Goal: Task Accomplishment & Management: Manage account settings

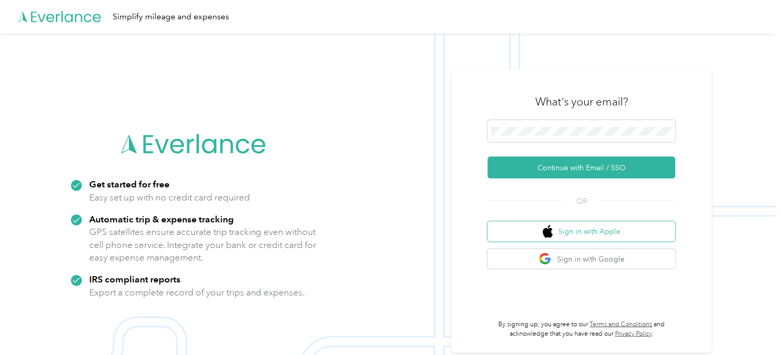
click at [591, 224] on button "Sign in with Apple" at bounding box center [582, 231] width 188 height 20
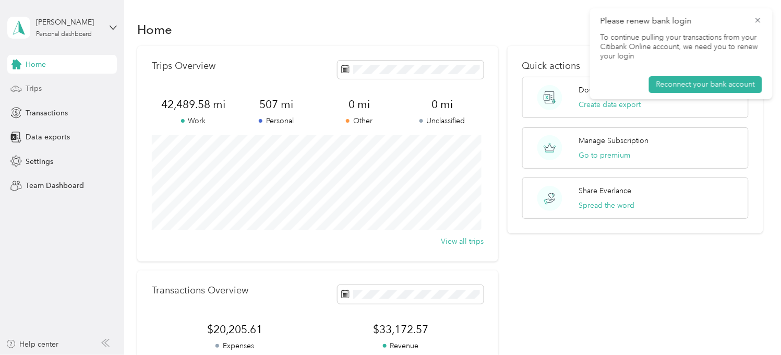
click at [37, 90] on span "Trips" at bounding box center [34, 88] width 16 height 11
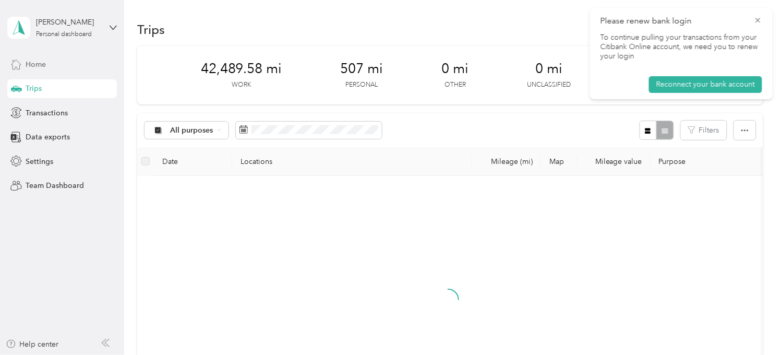
click at [50, 58] on div "Home" at bounding box center [62, 64] width 110 height 19
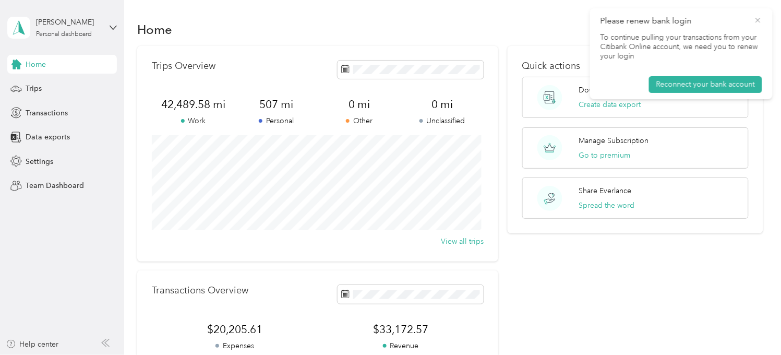
click at [756, 19] on icon at bounding box center [758, 20] width 8 height 9
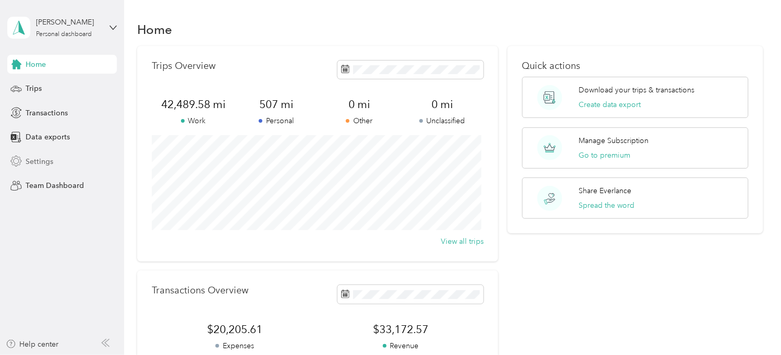
click at [55, 166] on div "Settings" at bounding box center [62, 161] width 110 height 19
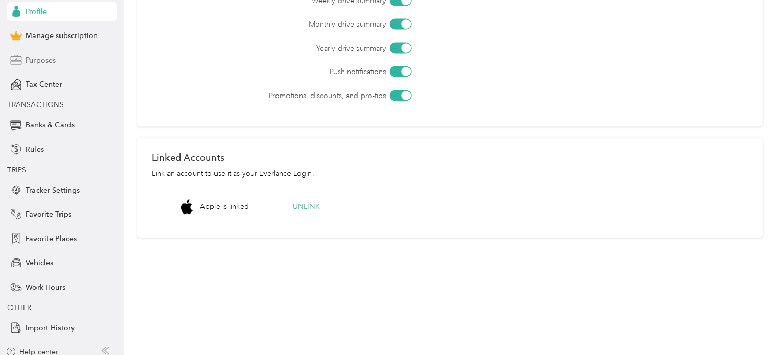
scroll to position [78, 0]
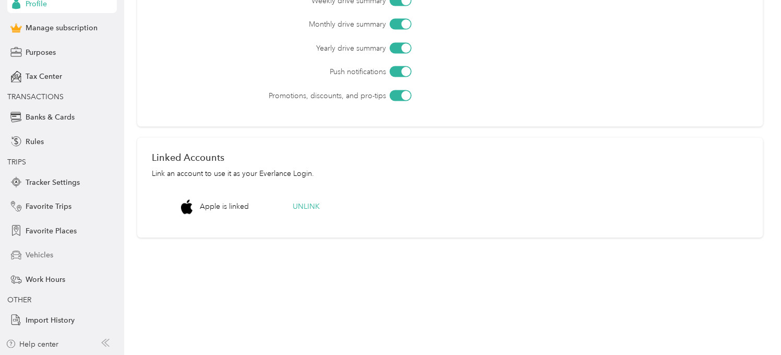
click at [30, 251] on span "Vehicles" at bounding box center [40, 254] width 28 height 11
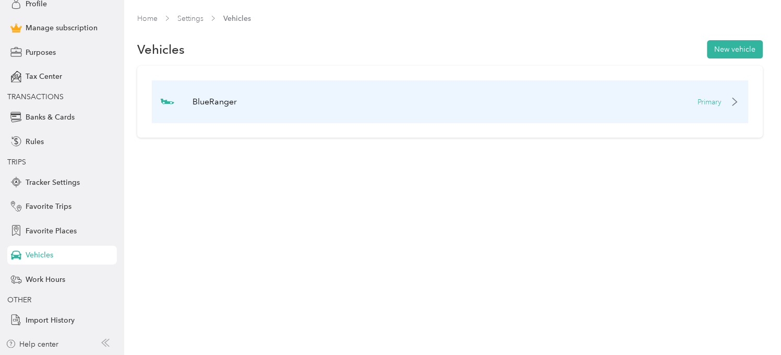
click at [453, 98] on div "BlueRanger Primary" at bounding box center [450, 101] width 597 height 43
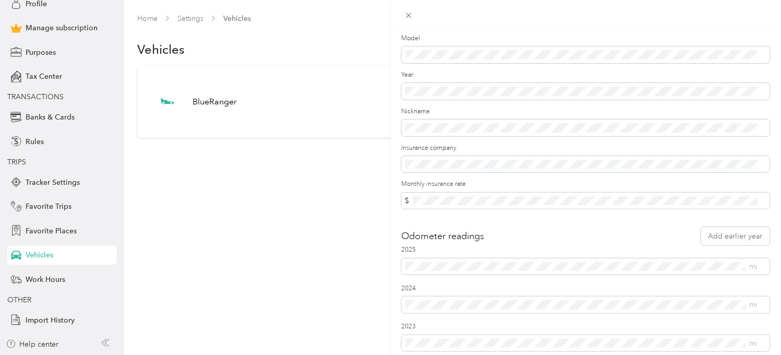
scroll to position [125, 0]
click at [189, 20] on div "Update Vehicle Save Primary vehicle Icon RaceCar Make * Model Year Nickname Ins…" at bounding box center [390, 177] width 781 height 355
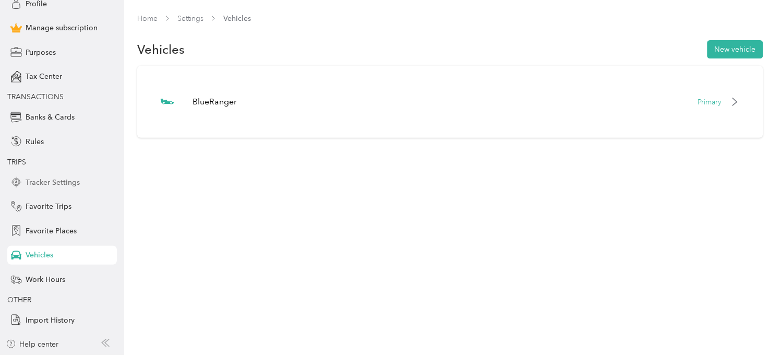
click at [65, 181] on span "Tracker Settings" at bounding box center [53, 182] width 54 height 11
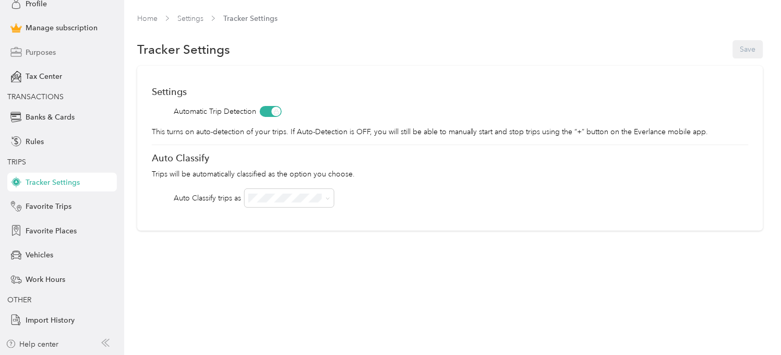
click at [76, 46] on div "Purposes" at bounding box center [62, 52] width 110 height 19
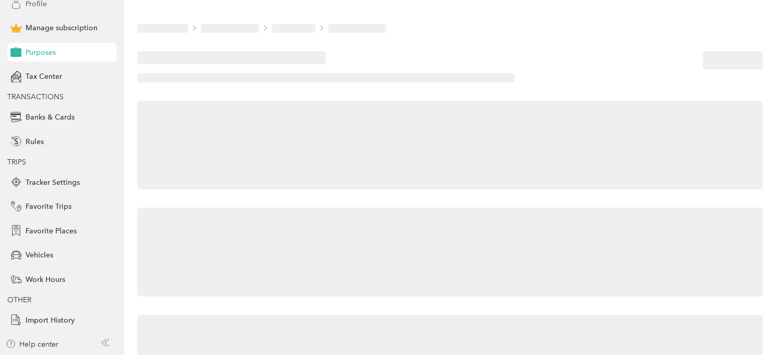
click at [63, 5] on div "Profile" at bounding box center [62, 3] width 110 height 19
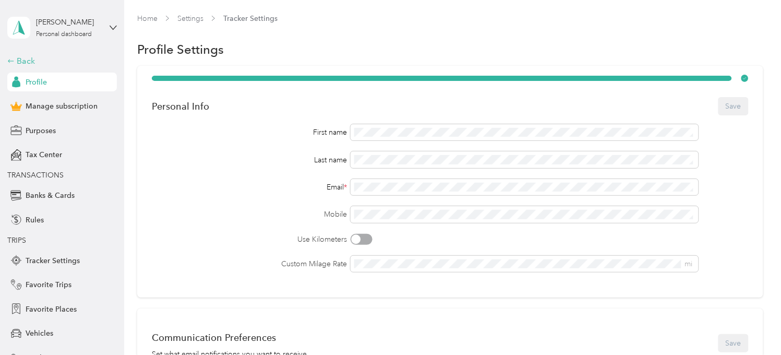
click at [23, 62] on div "Back" at bounding box center [59, 61] width 104 height 13
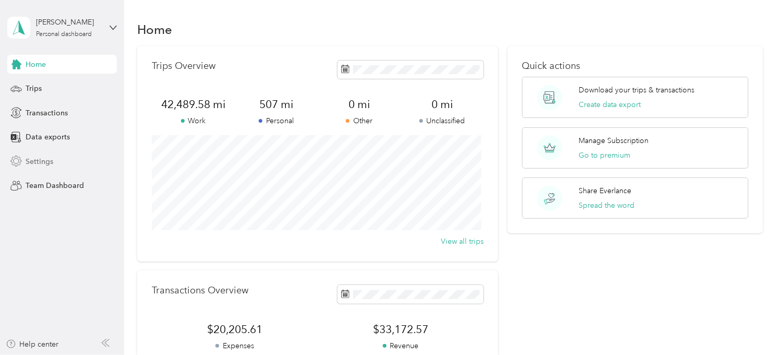
click at [45, 153] on div "Settings" at bounding box center [62, 161] width 110 height 19
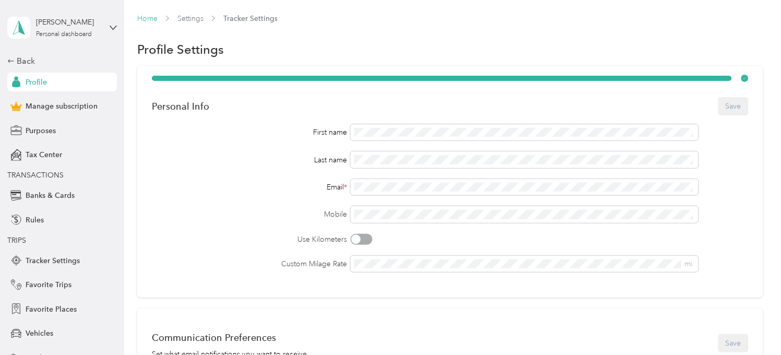
click at [153, 19] on link "Home" at bounding box center [147, 18] width 20 height 9
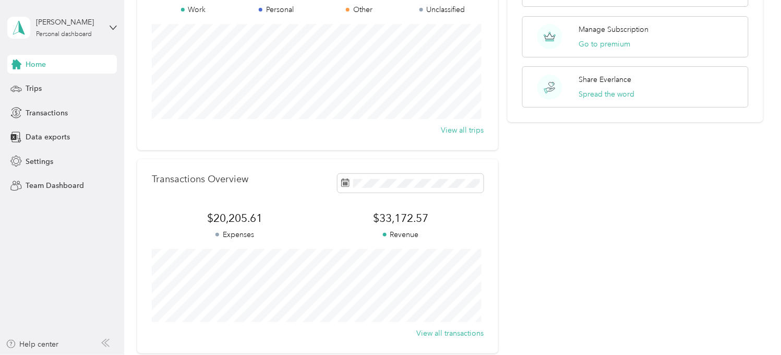
scroll to position [217, 0]
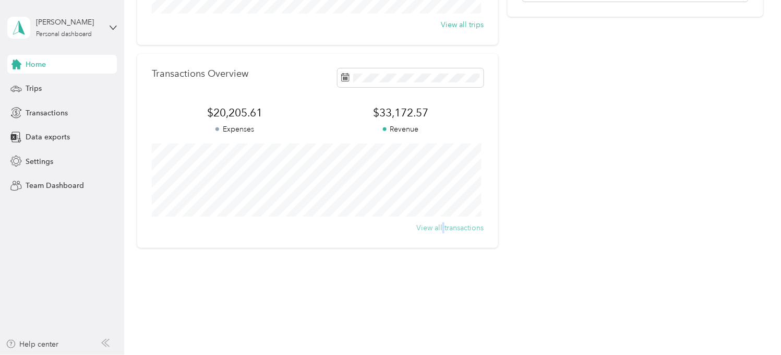
drag, startPoint x: 442, startPoint y: 220, endPoint x: 441, endPoint y: 230, distance: 9.5
click at [441, 230] on div "Transactions Overview $20,205.61 Expenses $33,172.57 Revenue View all transacti…" at bounding box center [317, 151] width 361 height 194
click at [441, 230] on button "View all transactions" at bounding box center [450, 227] width 67 height 11
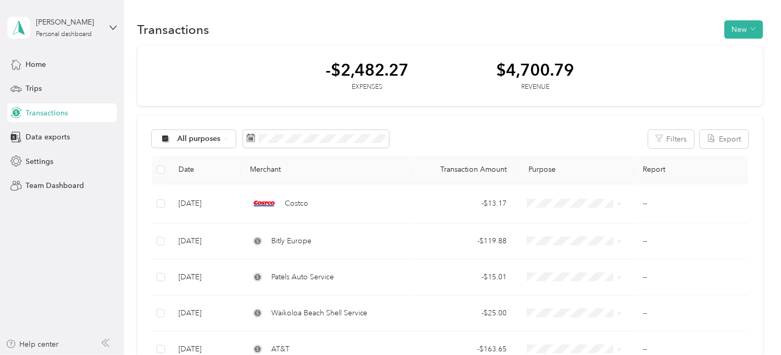
click at [291, 63] on div "-$2,482.27 Expenses $4,700.79 Revenue" at bounding box center [450, 76] width 626 height 61
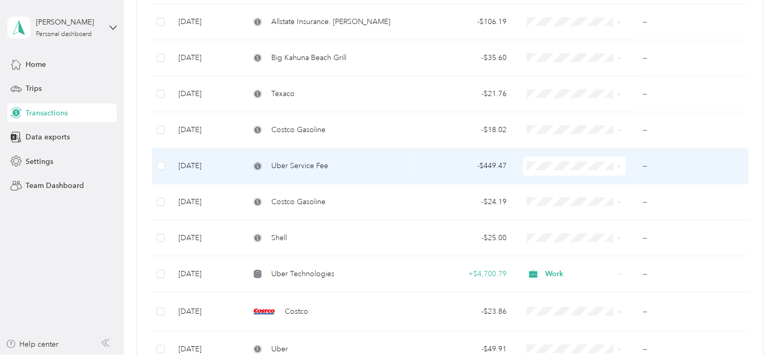
scroll to position [508, 0]
click at [505, 158] on td "- $449.47" at bounding box center [464, 166] width 102 height 36
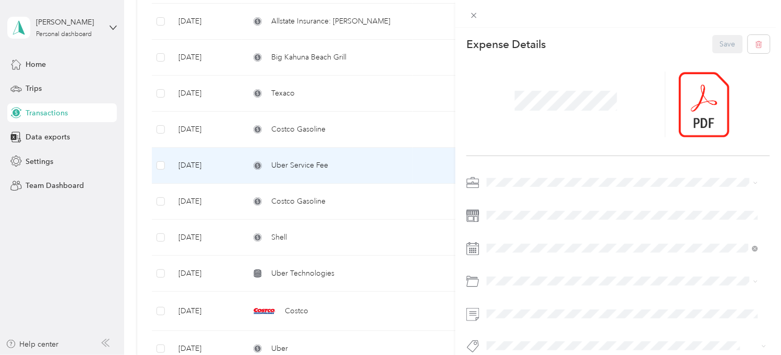
click at [504, 354] on div "This expense cannot be edited because it is either under review, approved, or p…" at bounding box center [388, 355] width 776 height 0
drag, startPoint x: 504, startPoint y: 156, endPoint x: 613, endPoint y: 81, distance: 132.3
click at [613, 81] on div at bounding box center [566, 105] width 199 height 66
